Goal: Find specific page/section: Find specific page/section

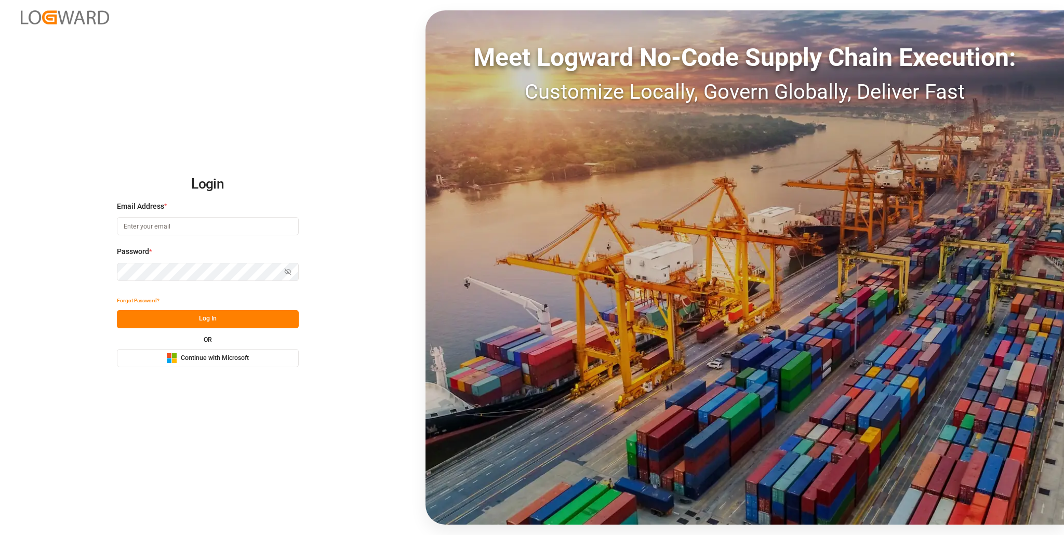
click at [206, 358] on span "Continue with Microsoft" at bounding box center [215, 358] width 68 height 9
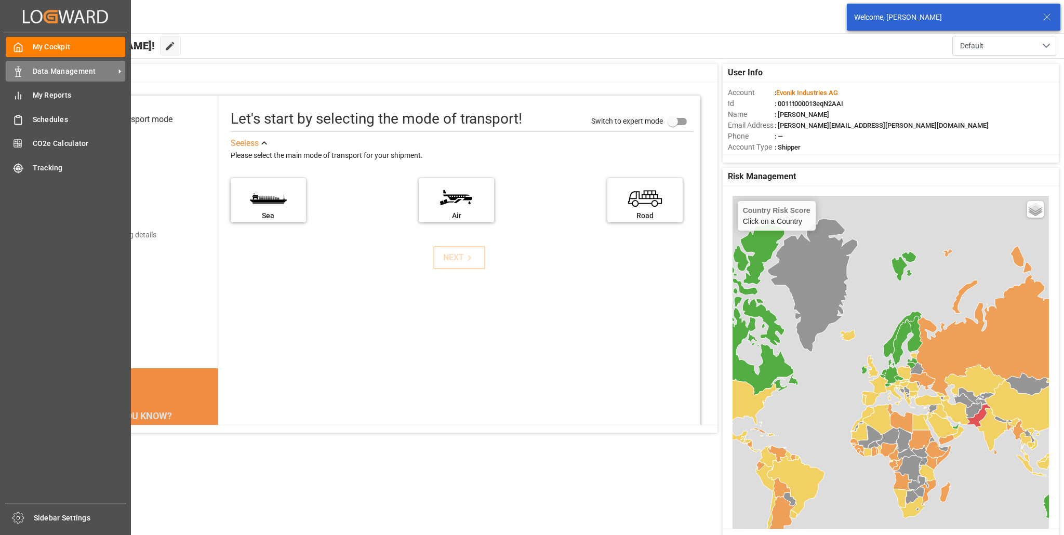
click at [50, 66] on span "Data Management" at bounding box center [74, 71] width 82 height 11
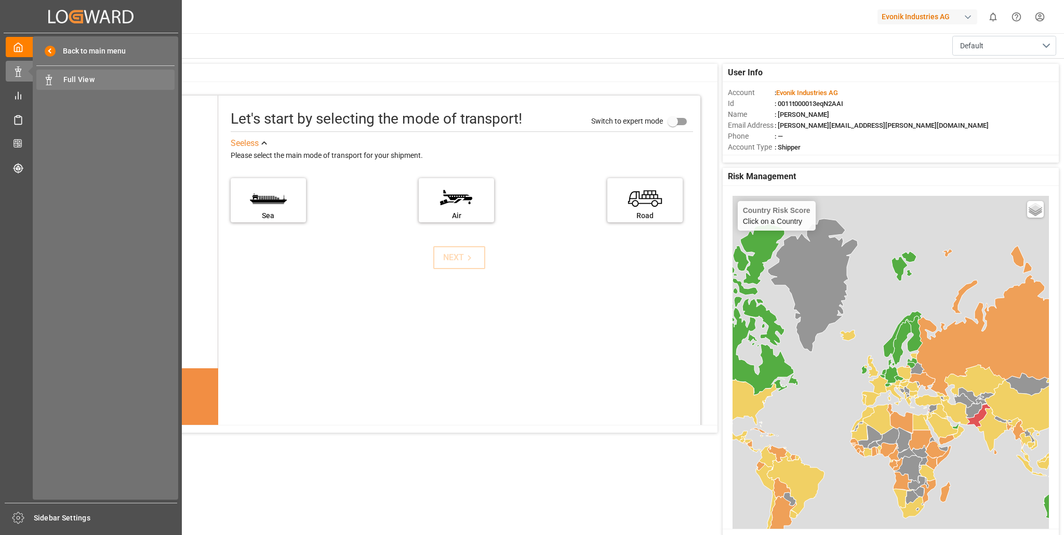
click at [87, 79] on span "Full View" at bounding box center [119, 79] width 112 height 11
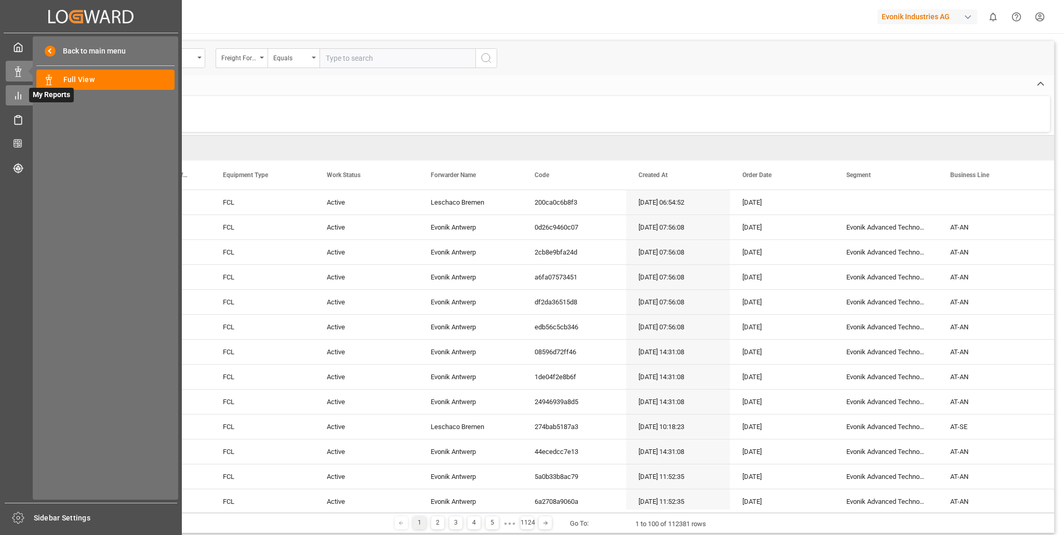
click at [17, 99] on icon at bounding box center [18, 95] width 10 height 10
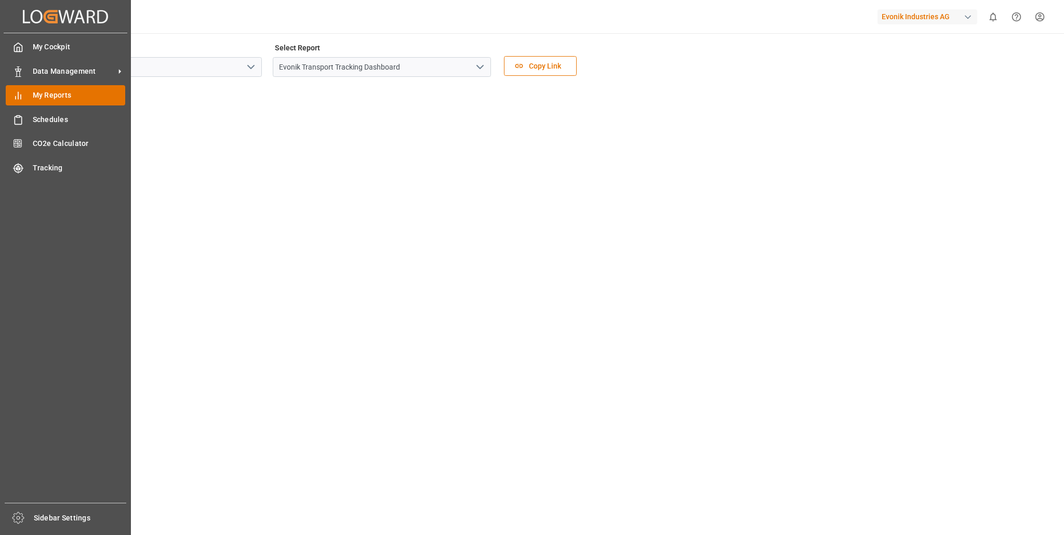
click at [67, 93] on span "My Reports" at bounding box center [79, 95] width 93 height 11
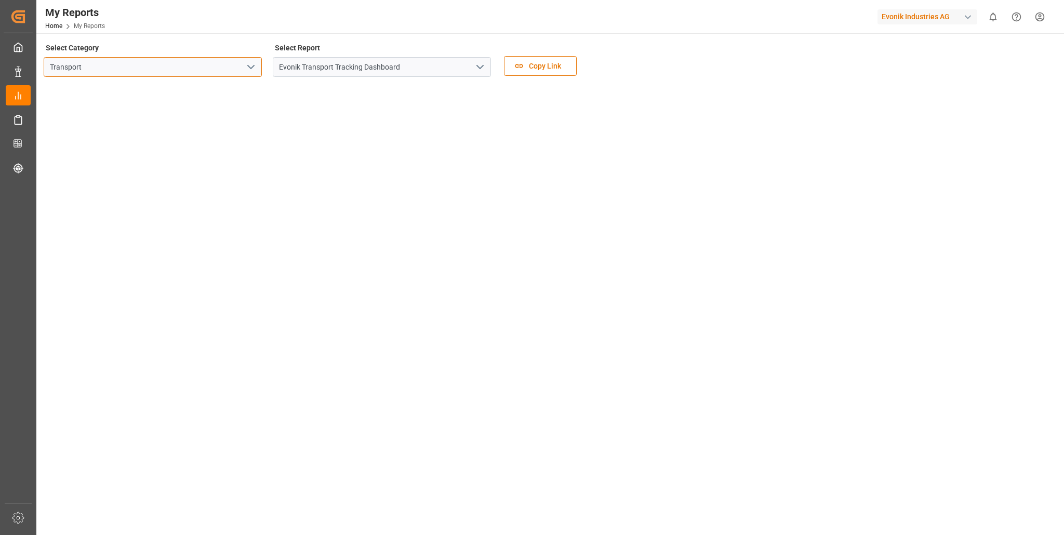
click at [183, 69] on input "Transport" at bounding box center [153, 67] width 218 height 20
click at [249, 68] on icon "open menu" at bounding box center [251, 67] width 12 height 12
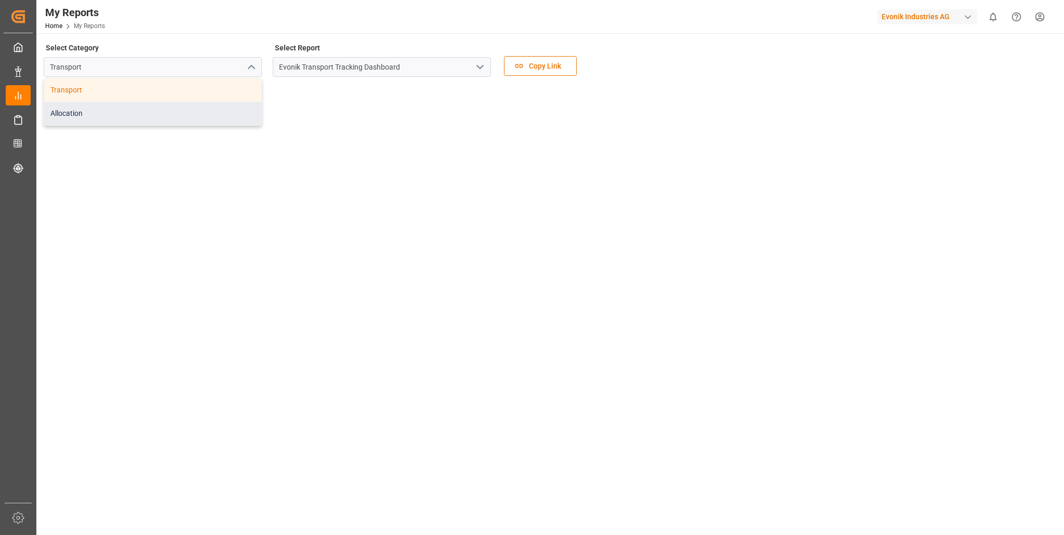
click at [99, 116] on div "Allocation" at bounding box center [152, 113] width 217 height 23
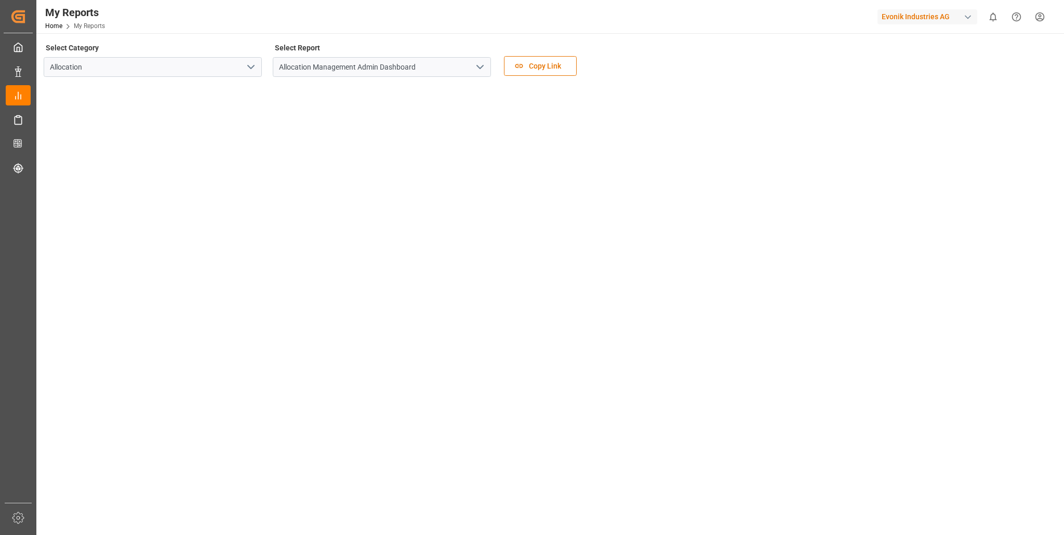
click at [481, 68] on icon "open menu" at bounding box center [480, 67] width 12 height 12
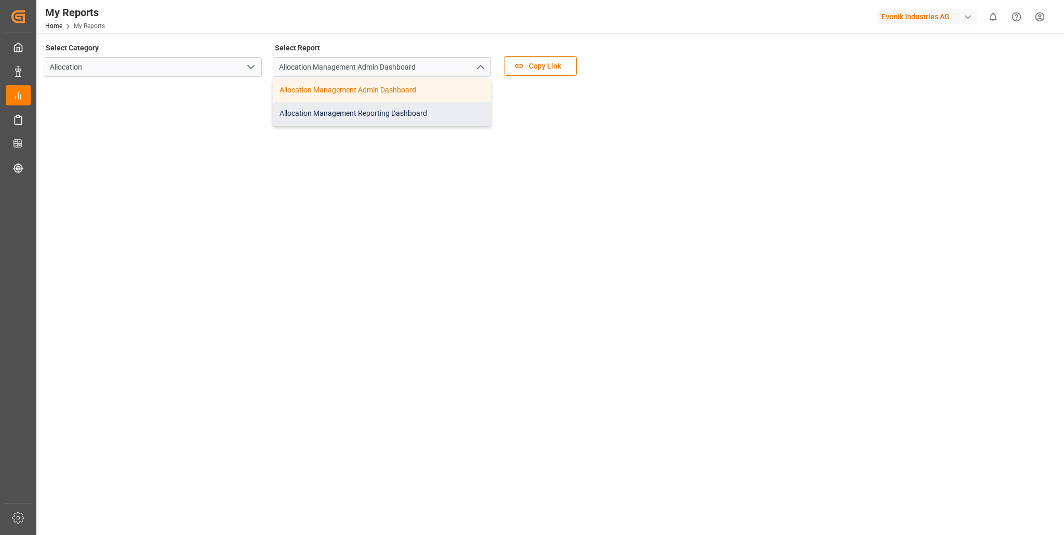
click at [394, 115] on div "Allocation Management Reporting Dashboard" at bounding box center [381, 113] width 217 height 23
